Goal: Task Accomplishment & Management: Manage account settings

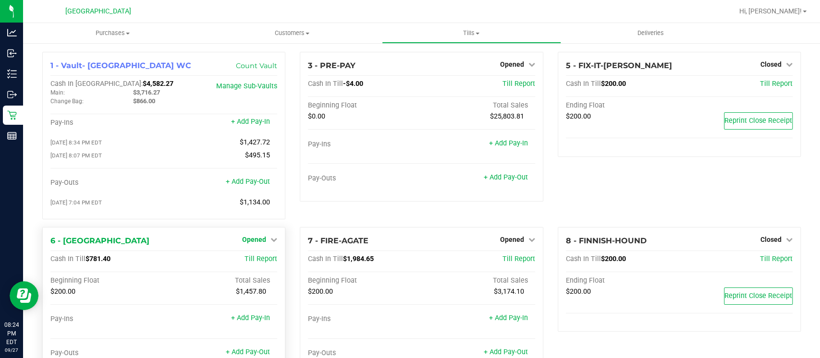
click at [249, 238] on span "Opened" at bounding box center [254, 240] width 24 height 8
click at [253, 256] on link "Close Till" at bounding box center [255, 259] width 26 height 8
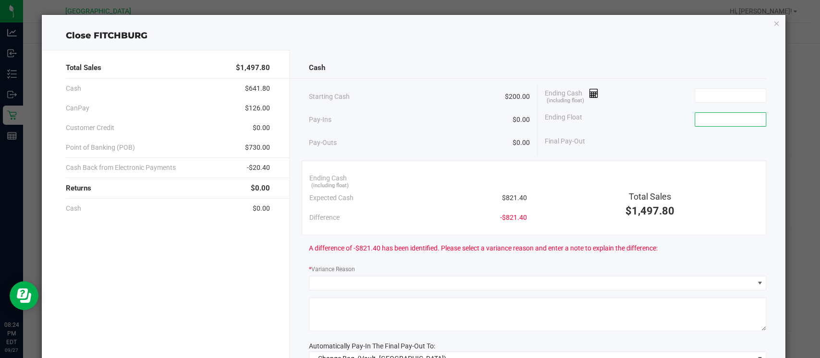
click at [723, 115] on input at bounding box center [730, 119] width 71 height 13
type input "$200.00"
click at [695, 94] on input at bounding box center [730, 95] width 71 height 13
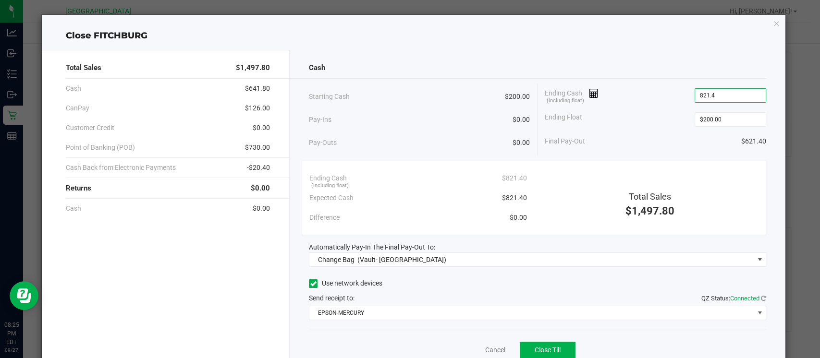
type input "$821.40"
click at [645, 106] on div "Ending Cash (including float) $821.40" at bounding box center [655, 96] width 221 height 24
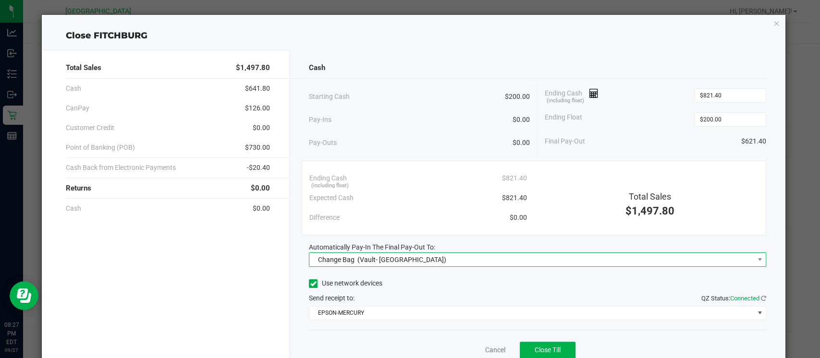
click at [391, 256] on span "(Vault- [GEOGRAPHIC_DATA])" at bounding box center [401, 260] width 89 height 8
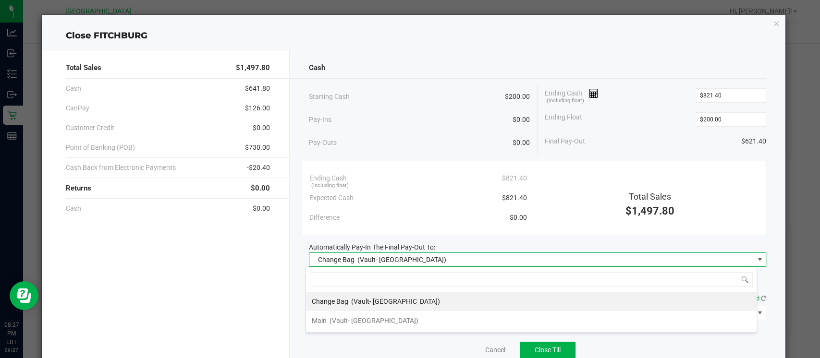
scroll to position [14, 451]
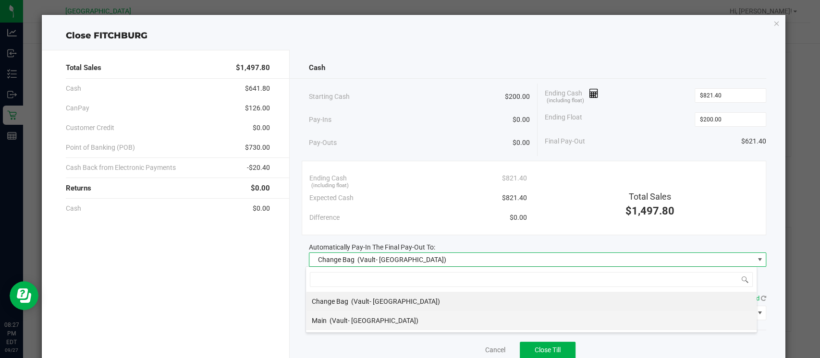
click at [344, 324] on span "(Vault- [GEOGRAPHIC_DATA])" at bounding box center [373, 321] width 89 height 8
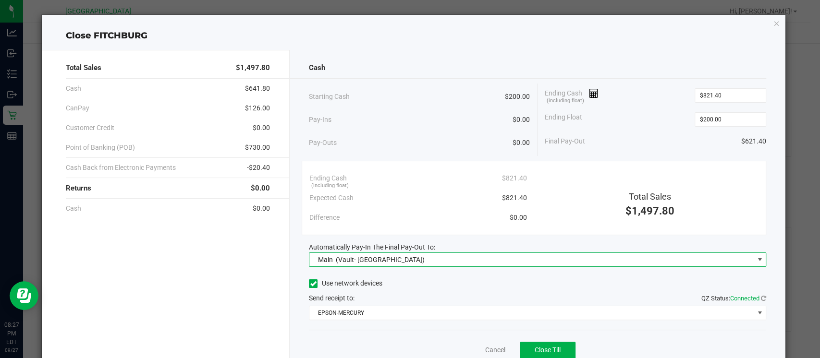
click at [361, 330] on div "Cancel Close Till" at bounding box center [537, 348] width 457 height 37
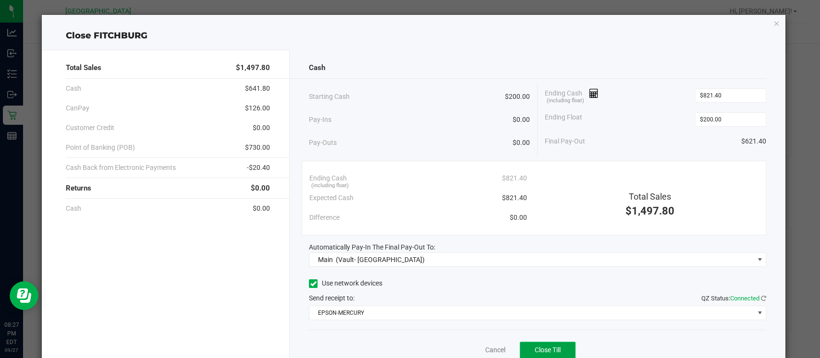
click at [522, 344] on button "Close Till" at bounding box center [548, 350] width 56 height 17
click at [462, 351] on link "Dismiss" at bounding box center [473, 350] width 23 height 10
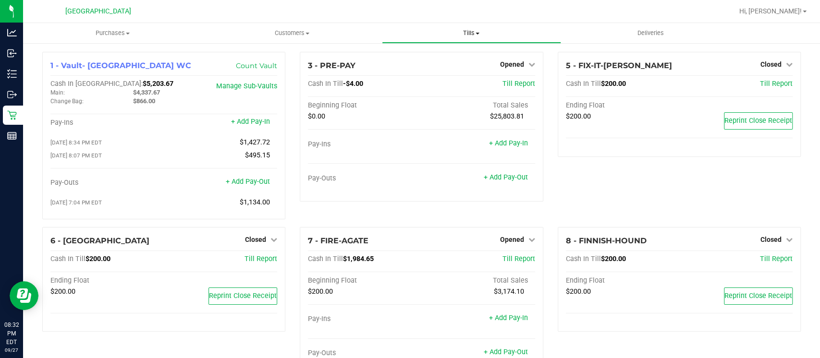
click at [472, 27] on uib-tab-heading "Tills Manage tills Reconcile e-payments" at bounding box center [471, 33] width 178 height 19
click at [424, 68] on span "Reconcile e-payments" at bounding box center [430, 69] width 96 height 8
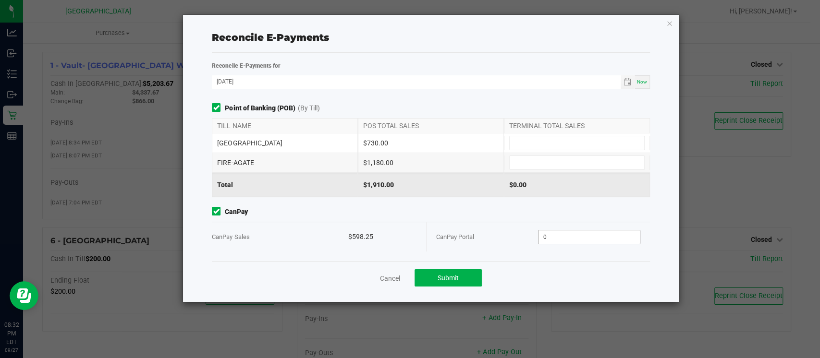
click at [557, 233] on input "0" at bounding box center [588, 236] width 101 height 13
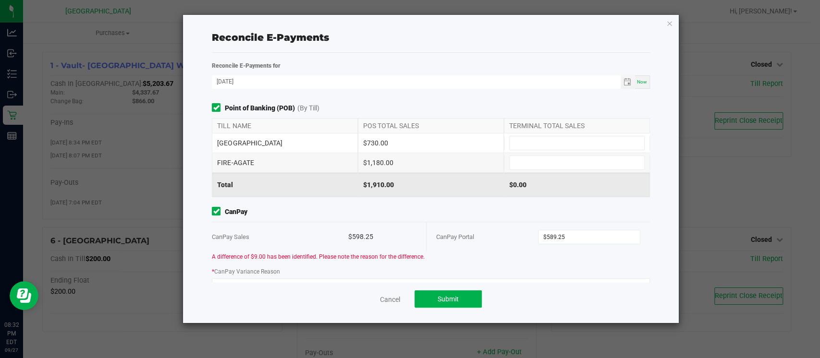
click at [395, 205] on div "Point of Banking (POB) (By Till) TILL NAME POS TOTAL SALES TERMINAL TOTAL SALES…" at bounding box center [431, 192] width 452 height 179
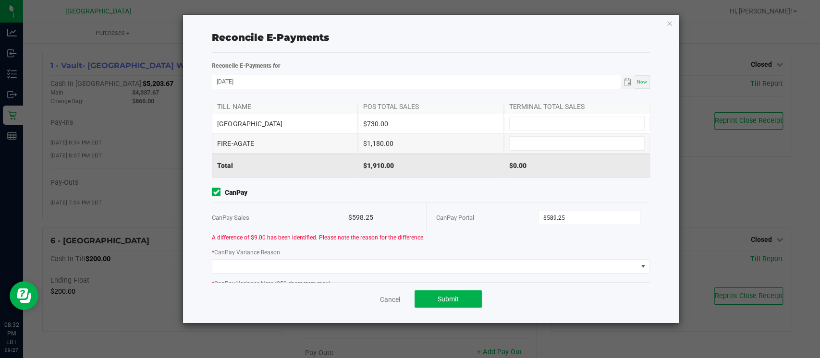
scroll to position [20, 0]
click at [549, 216] on input "589.25" at bounding box center [588, 217] width 101 height 13
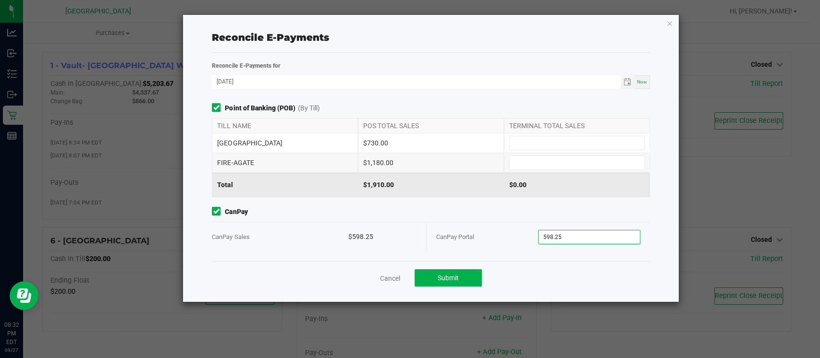
type input "$598.25"
click at [515, 213] on span "CanPay" at bounding box center [430, 212] width 437 height 10
click at [533, 139] on input at bounding box center [576, 142] width 134 height 13
type input "$730.00"
type input "$1,180.00"
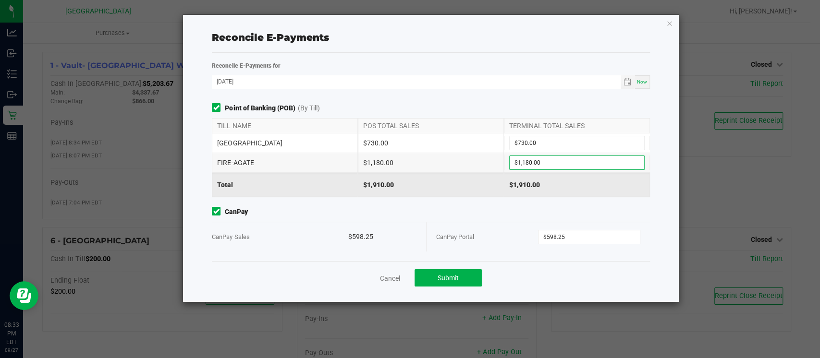
click at [489, 211] on span "CanPay" at bounding box center [430, 212] width 437 height 10
click at [438, 274] on span "Submit" at bounding box center [447, 278] width 21 height 8
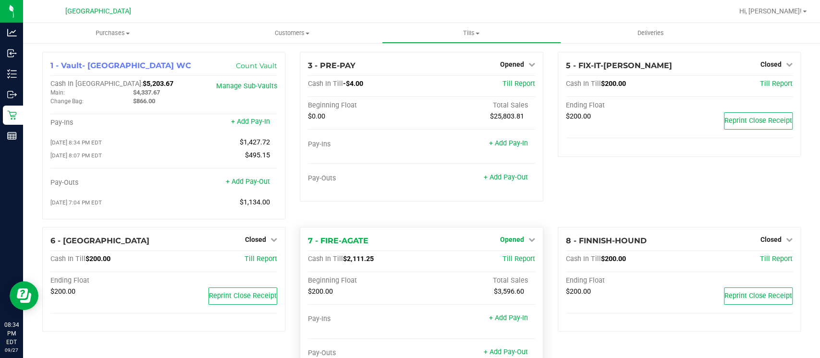
click at [508, 236] on span "Opened" at bounding box center [512, 240] width 24 height 8
click at [500, 263] on link "Close Till" at bounding box center [513, 259] width 26 height 8
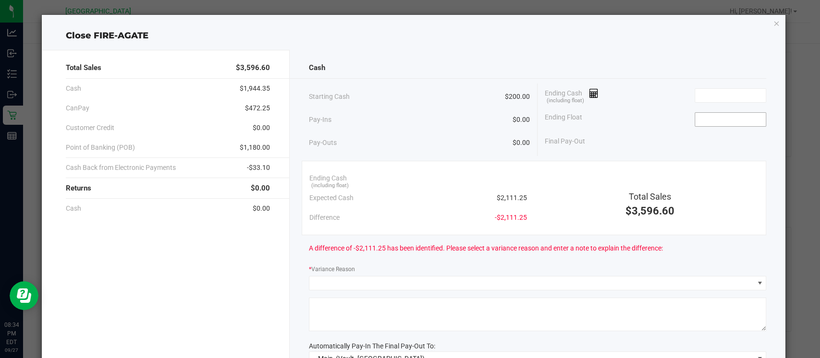
click at [716, 120] on input at bounding box center [730, 119] width 71 height 13
type input "$200.00"
click at [695, 94] on input at bounding box center [730, 95] width 71 height 13
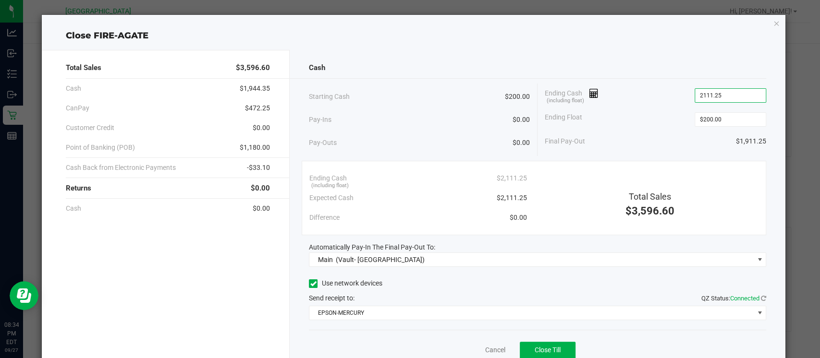
type input "$2,111.25"
click at [645, 109] on div "Ending Float $200.00" at bounding box center [655, 120] width 221 height 24
click at [545, 345] on button "Close Till" at bounding box center [548, 350] width 56 height 17
click at [462, 347] on link "Dismiss" at bounding box center [473, 350] width 23 height 10
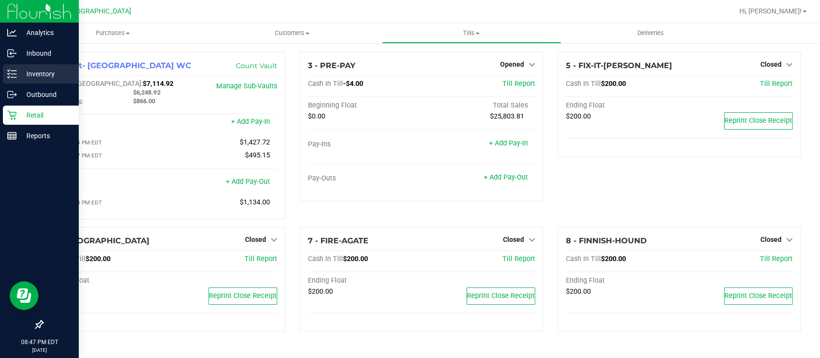
click at [14, 71] on line at bounding box center [13, 71] width 5 height 0
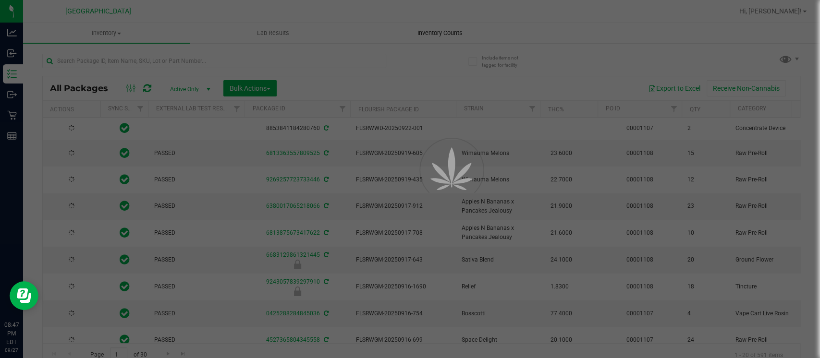
click at [444, 30] on div at bounding box center [410, 179] width 820 height 358
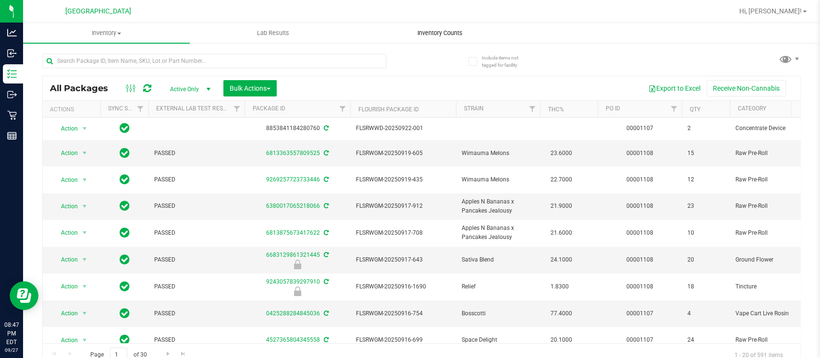
click at [444, 30] on span "Inventory Counts" at bounding box center [439, 33] width 71 height 9
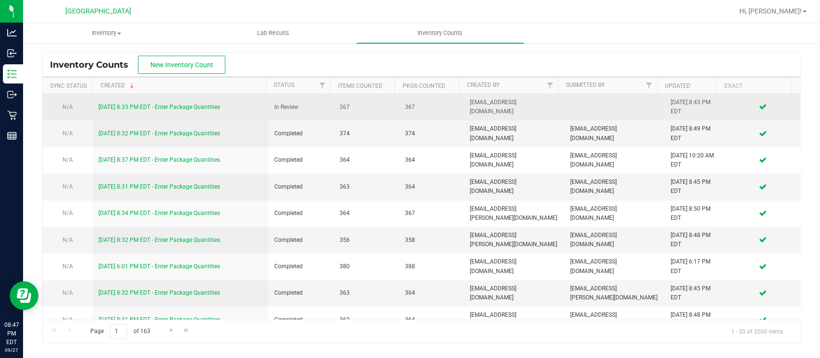
click at [177, 105] on link "[DATE] 8:33 PM EDT - Enter Package Quantities" at bounding box center [158, 107] width 121 height 7
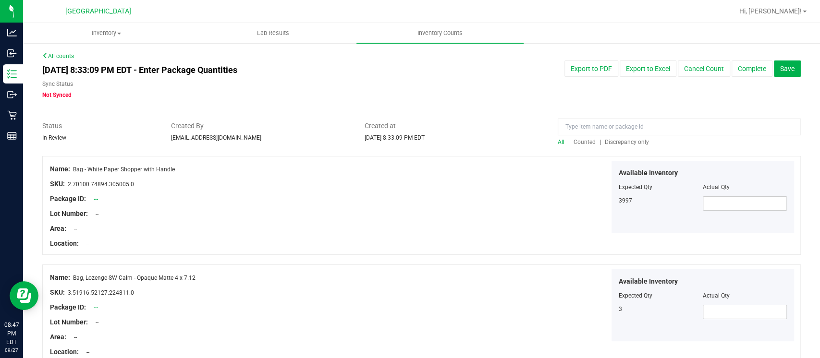
click at [609, 140] on span "Discrepancy only" at bounding box center [627, 142] width 44 height 7
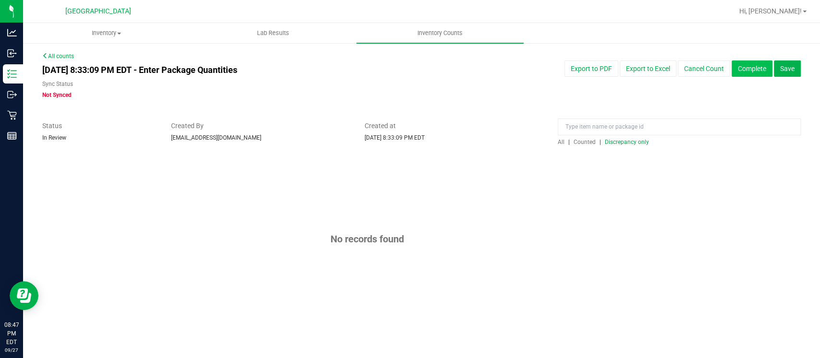
click at [751, 67] on button "Complete" at bounding box center [751, 69] width 41 height 16
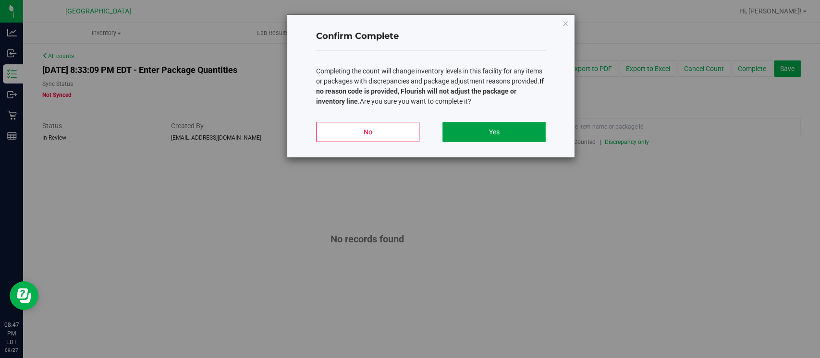
click at [465, 130] on button "Yes" at bounding box center [493, 132] width 103 height 20
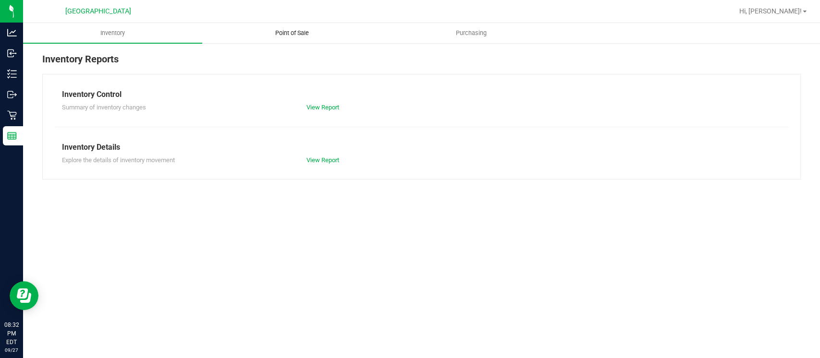
click at [282, 31] on span "Point of Sale" at bounding box center [292, 33] width 60 height 9
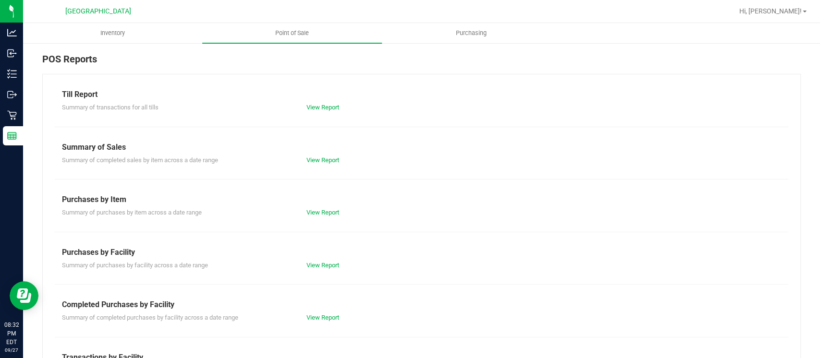
click at [315, 321] on div "View Report" at bounding box center [360, 318] width 122 height 10
click at [315, 317] on link "View Report" at bounding box center [322, 317] width 33 height 7
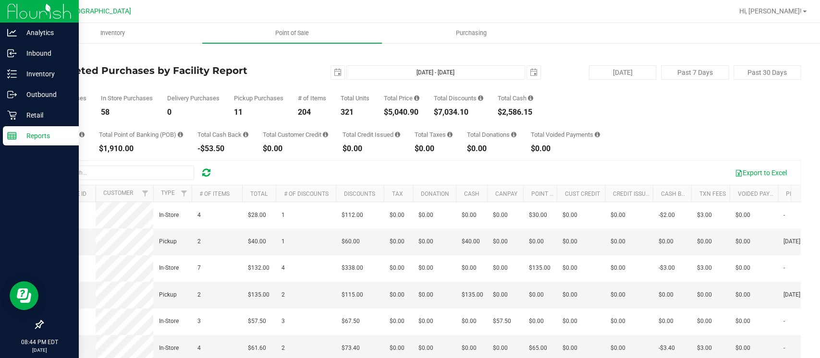
click at [19, 134] on p "Reports" at bounding box center [46, 136] width 58 height 12
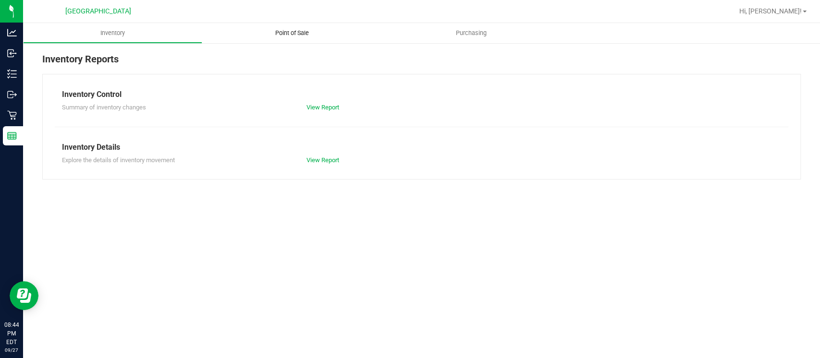
click at [294, 29] on span "Point of Sale" at bounding box center [292, 33] width 60 height 9
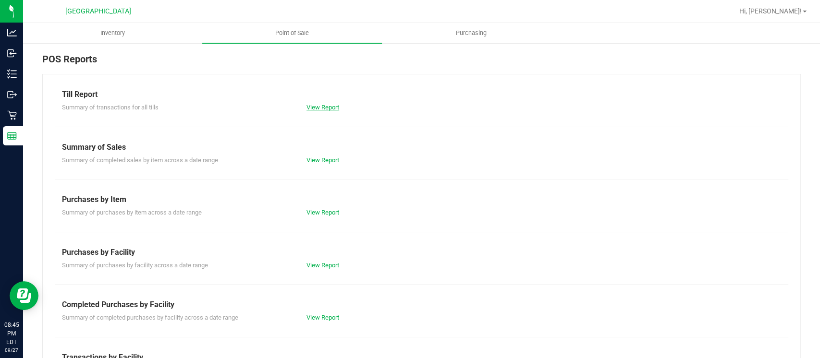
click at [317, 109] on link "View Report" at bounding box center [322, 107] width 33 height 7
